Goal: Find specific page/section: Find specific page/section

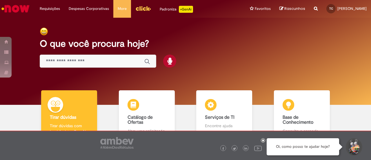
click at [128, 71] on div "O que você procura hoje?" at bounding box center [185, 61] width 363 height 87
click at [121, 66] on div "Global" at bounding box center [98, 61] width 117 height 13
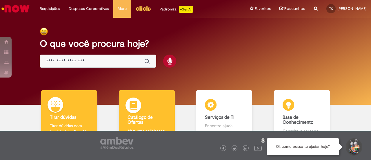
scroll to position [39, 0]
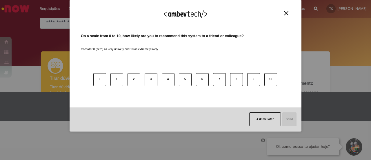
click at [288, 16] on div "We appreciate your feedback!" at bounding box center [186, 17] width 218 height 23
click at [287, 15] on img "Close" at bounding box center [286, 13] width 4 height 4
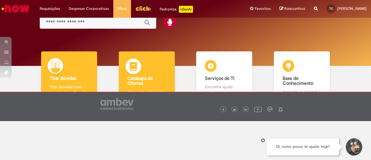
click at [147, 74] on div "Catálogo de Ofertas Catálogo de Ofertas Abra uma solicitação" at bounding box center [147, 76] width 56 height 50
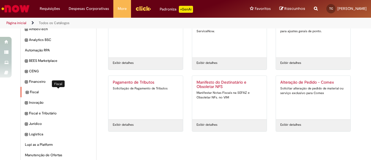
scroll to position [17, 0]
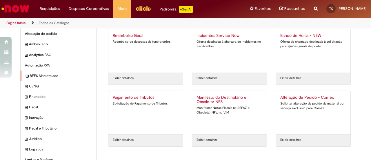
click at [23, 78] on div "BEES Marketplace Itens" at bounding box center [59, 75] width 76 height 11
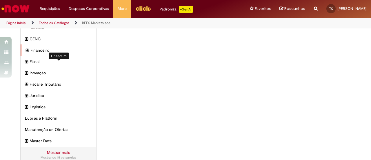
scroll to position [80, 0]
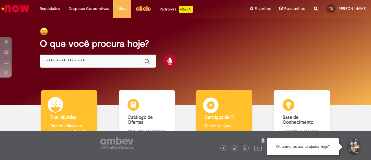
click at [218, 110] on div "Serviços de TI Serviços de TI Encontre ajuda" at bounding box center [224, 115] width 56 height 50
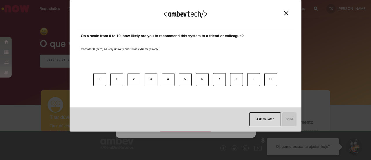
click at [284, 15] on button "Close" at bounding box center [286, 13] width 8 height 5
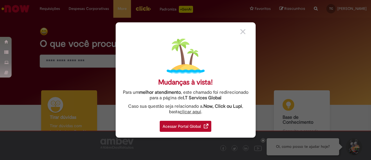
click at [178, 123] on div "Acessar Portal Global" at bounding box center [186, 126] width 52 height 11
